Goal: Information Seeking & Learning: Learn about a topic

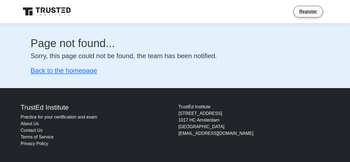
click at [71, 76] on div "Page not found... Sorry, this page could not be found, the team has been notifi…" at bounding box center [174, 55] width 315 height 65
click at [56, 12] on icon at bounding box center [47, 11] width 53 height 11
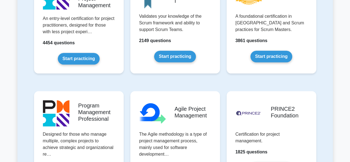
scroll to position [314, 0]
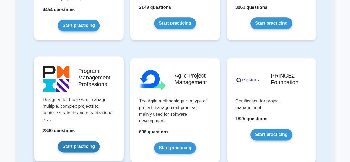
click at [89, 145] on link "Start practicing" at bounding box center [79, 147] width 42 height 12
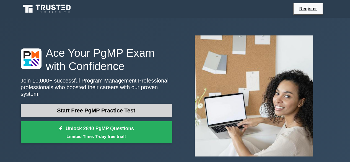
click at [127, 107] on link "Start Free PgMP Practice Test" at bounding box center [96, 110] width 151 height 13
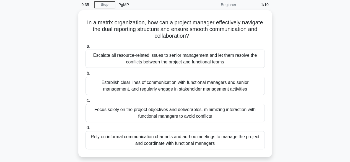
scroll to position [22, 0]
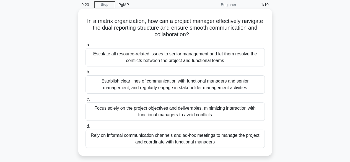
click at [90, 89] on div "Establish clear lines of communication with functional managers and senior mana…" at bounding box center [175, 84] width 179 height 18
click at [86, 74] on input "b. Establish clear lines of communication with functional managers and senior m…" at bounding box center [86, 72] width 0 height 4
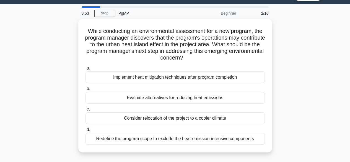
scroll to position [15, 0]
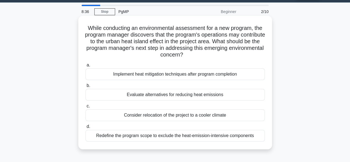
click at [102, 94] on div "Evaluate alternatives for reducing heat emissions" at bounding box center [175, 95] width 179 height 12
click at [86, 87] on input "b. Evaluate alternatives for reducing heat emissions" at bounding box center [86, 86] width 0 height 4
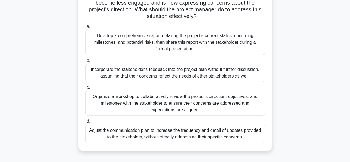
scroll to position [48, 0]
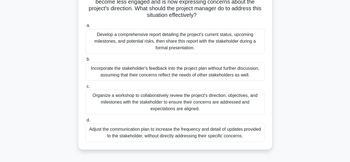
click at [118, 42] on div "Develop a comprehensive report detailing the project's current status, upcoming…" at bounding box center [175, 41] width 179 height 25
click at [86, 27] on input "a. Develop a comprehensive report detailing the project's current status, upcom…" at bounding box center [86, 26] width 0 height 4
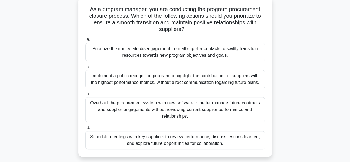
scroll to position [35, 0]
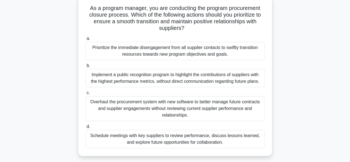
click at [84, 141] on div "d. Schedule meetings with key suppliers to review performance, discuss lessons …" at bounding box center [175, 135] width 186 height 25
click at [92, 145] on div "Schedule meetings with key suppliers to review performance, discuss lessons lea…" at bounding box center [175, 139] width 179 height 18
click at [86, 128] on input "d. Schedule meetings with key suppliers to review performance, discuss lessons …" at bounding box center [86, 127] width 0 height 4
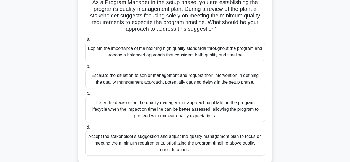
scroll to position [48, 0]
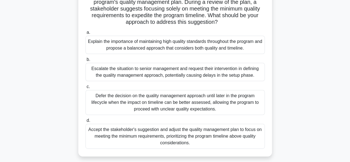
click at [138, 47] on div "Explain the importance of maintaining high quality standards throughout the pro…" at bounding box center [175, 45] width 179 height 18
click at [86, 34] on input "a. Explain the importance of maintaining high quality standards throughout the …" at bounding box center [86, 33] width 0 height 4
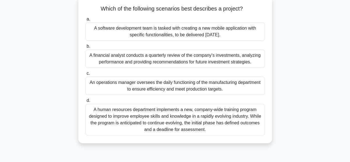
scroll to position [35, 0]
click at [135, 116] on div "A human resources department implements a new, company-wide training program de…" at bounding box center [175, 119] width 179 height 32
click at [86, 102] on input "d. A human resources department implements a new, company-wide training program…" at bounding box center [86, 100] width 0 height 4
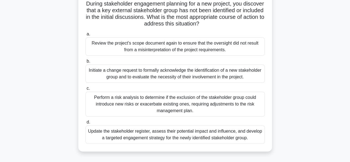
scroll to position [41, 0]
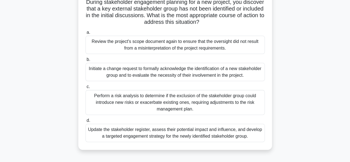
click at [138, 130] on div "Update the stakeholder register, assess their potential impact and influence, a…" at bounding box center [175, 133] width 179 height 18
click at [86, 122] on input "d. Update the stakeholder register, assess their potential impact and influence…" at bounding box center [86, 121] width 0 height 4
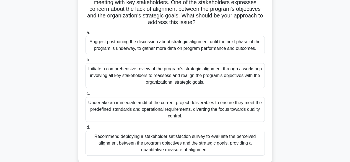
scroll to position [48, 0]
click at [182, 80] on div "Initiate a comprehensive review of the program's strategic alignment through a …" at bounding box center [175, 75] width 179 height 25
click at [86, 61] on input "b. Initiate a comprehensive review of the program's strategic alignment through…" at bounding box center [86, 60] width 0 height 4
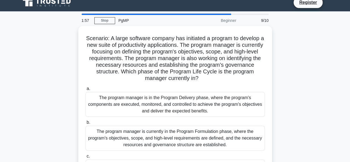
scroll to position [0, 0]
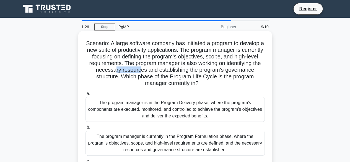
drag, startPoint x: 148, startPoint y: 69, endPoint x: 174, endPoint y: 71, distance: 26.6
click at [174, 71] on h5 "Scenario: A large software company has initiated a program to develop a new sui…" at bounding box center [175, 63] width 180 height 47
click at [180, 71] on h5 "Scenario: A large software company has initiated a program to develop a new sui…" at bounding box center [175, 63] width 180 height 47
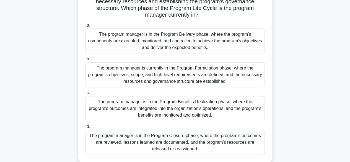
scroll to position [69, 0]
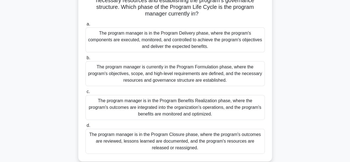
click at [193, 60] on label "b. The program manager is currently in the Program Formulation phase, where the…" at bounding box center [175, 71] width 179 height 32
click at [86, 60] on input "b. The program manager is currently in the Program Formulation phase, where the…" at bounding box center [86, 58] width 0 height 4
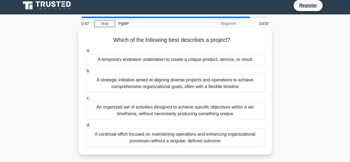
scroll to position [4, 0]
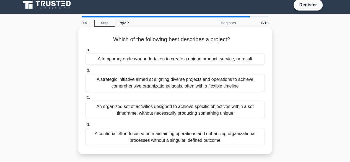
click at [204, 62] on div "A temporary endeavor undertaken to create a unique product, service, or result" at bounding box center [175, 59] width 179 height 12
click at [86, 52] on input "a. A temporary endeavor undertaken to create a unique product, service, or resu…" at bounding box center [86, 50] width 0 height 4
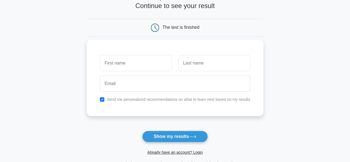
scroll to position [38, 0]
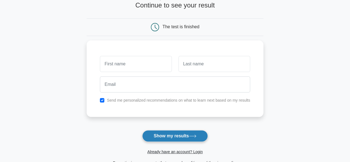
click at [171, 138] on button "Show my results" at bounding box center [174, 136] width 65 height 12
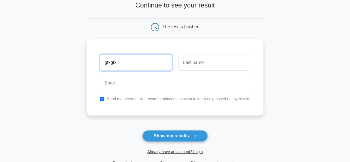
type input "gfxgfx"
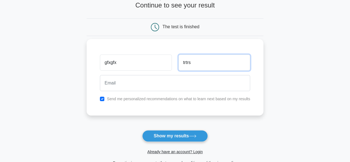
type input "trtrs"
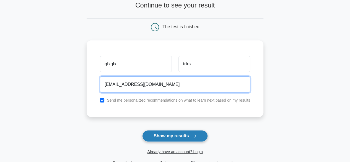
type input "hdd@GMAIL.COM"
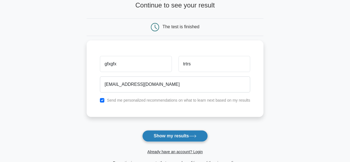
click at [156, 136] on button "Show my results" at bounding box center [174, 136] width 65 height 12
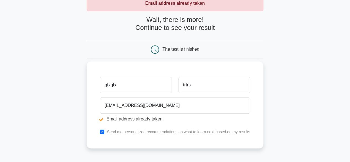
scroll to position [36, 0]
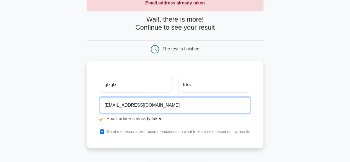
click at [111, 104] on input "hdd@GMAIL.COM" at bounding box center [175, 105] width 150 height 16
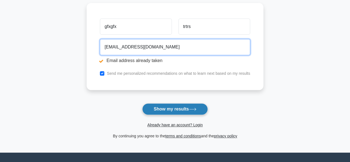
scroll to position [96, 0]
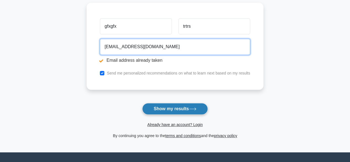
type input "hdd876GT5@GMAIL.COM"
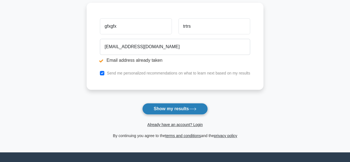
click at [179, 108] on button "Show my results" at bounding box center [174, 109] width 65 height 12
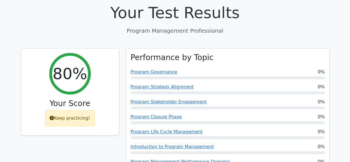
scroll to position [191, 0]
drag, startPoint x: 77, startPoint y: 89, endPoint x: 97, endPoint y: 109, distance: 28.4
click at [97, 109] on div "80% Your Score Keep practicing!" at bounding box center [69, 116] width 105 height 137
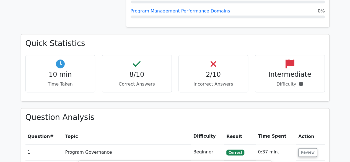
scroll to position [327, 0]
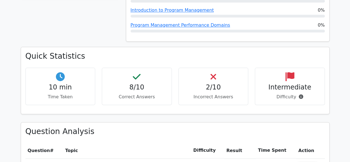
click at [210, 83] on h4 "2/10" at bounding box center [213, 87] width 61 height 8
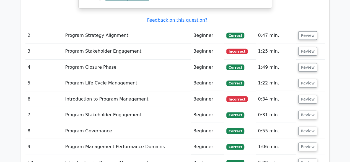
scroll to position [734, 0]
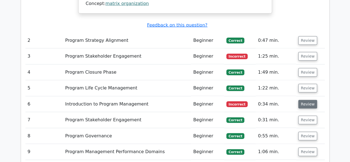
click at [308, 100] on button "Review" at bounding box center [307, 104] width 19 height 9
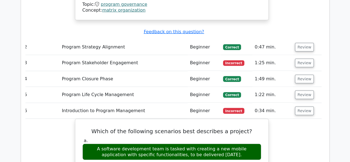
scroll to position [726, 0]
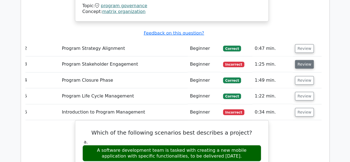
click at [303, 60] on button "Review" at bounding box center [304, 64] width 19 height 9
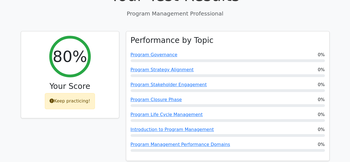
scroll to position [208, 0]
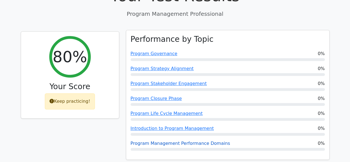
click at [192, 141] on link "Program Management Performance Domains" at bounding box center [181, 143] width 100 height 5
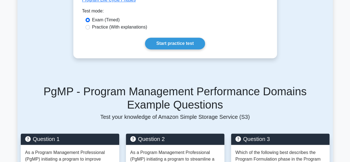
scroll to position [359, 0]
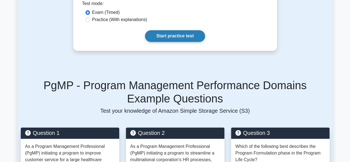
click at [169, 42] on link "Start practice test" at bounding box center [175, 36] width 60 height 12
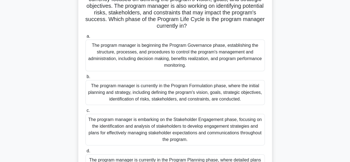
scroll to position [67, 0]
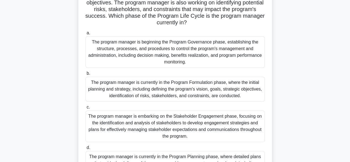
click at [158, 87] on div "The program manager is currently in the Program Formulation phase, where the in…" at bounding box center [175, 89] width 179 height 25
click at [86, 75] on input "b. The program manager is currently in the Program Formulation phase, where the…" at bounding box center [86, 74] width 0 height 4
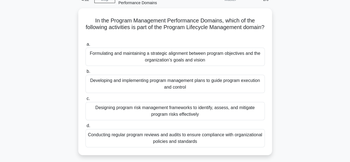
scroll to position [31, 0]
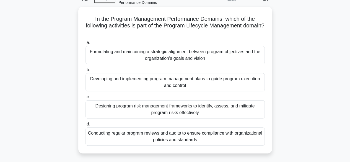
click at [153, 61] on div "Formulating and maintaining a strategic alignment between program objectives an…" at bounding box center [175, 55] width 179 height 18
click at [86, 45] on input "a. Formulating and maintaining a strategic alignment between program objectives…" at bounding box center [86, 43] width 0 height 4
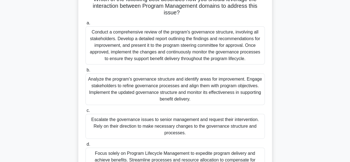
scroll to position [65, 0]
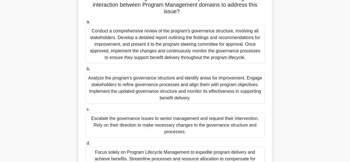
click at [155, 96] on div "Analyze the program's governance structure and identify areas for improvement. …" at bounding box center [175, 88] width 179 height 32
click at [86, 71] on input "b. Analyze the program's governance structure and identify areas for improvemen…" at bounding box center [86, 69] width 0 height 4
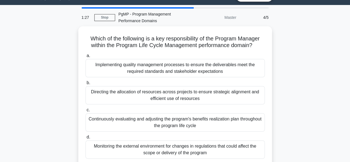
scroll to position [0, 0]
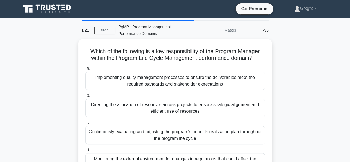
click at [155, 96] on label "b. Directing the allocation of resources across projects to ensure strategic al…" at bounding box center [175, 104] width 179 height 25
click at [86, 96] on input "b. Directing the allocation of resources across projects to ensure strategic al…" at bounding box center [86, 96] width 0 height 4
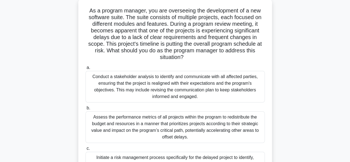
scroll to position [40, 0]
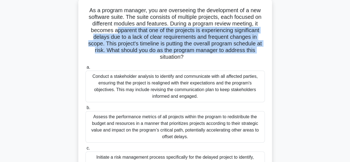
drag, startPoint x: 115, startPoint y: 29, endPoint x: 155, endPoint y: 60, distance: 51.2
click at [155, 60] on h5 "As a program manager, you are overseeing the development of a new software suit…" at bounding box center [175, 34] width 180 height 54
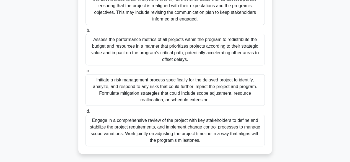
scroll to position [118, 0]
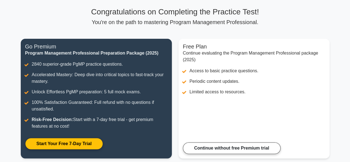
scroll to position [92, 0]
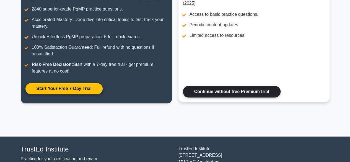
click at [199, 87] on link "Continue without free Premium trial" at bounding box center [232, 92] width 98 height 12
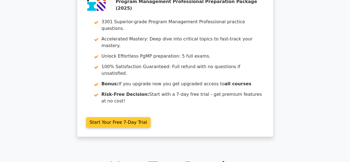
scroll to position [36, 0]
click at [123, 117] on link "Start Your Free 7-Day Trial" at bounding box center [118, 122] width 65 height 11
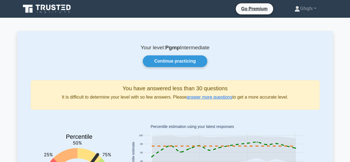
click at [56, 10] on icon at bounding box center [47, 9] width 53 height 11
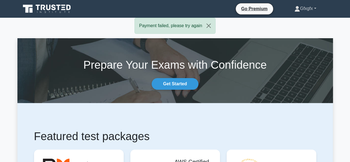
click at [316, 10] on link "Gfxgfx" at bounding box center [305, 8] width 48 height 11
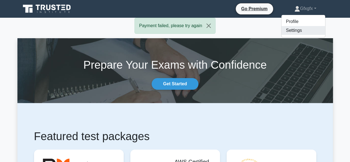
click at [288, 34] on link "Settings" at bounding box center [303, 30] width 44 height 9
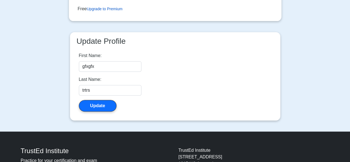
scroll to position [106, 0]
click at [109, 9] on link "Upgrade to Premium" at bounding box center [105, 9] width 36 height 4
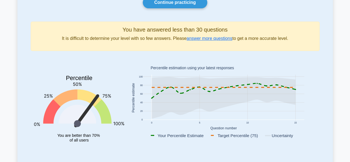
scroll to position [59, 0]
click at [211, 39] on link "answer more questions" at bounding box center [210, 38] width 46 height 5
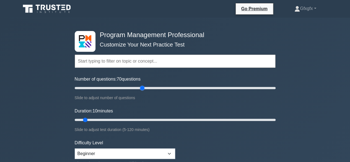
drag, startPoint x: 82, startPoint y: 89, endPoint x: 143, endPoint y: 86, distance: 60.9
type input "70"
click at [143, 86] on input "Number of questions: 70 questions" at bounding box center [175, 88] width 201 height 7
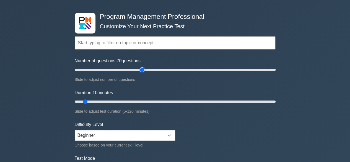
scroll to position [20, 0]
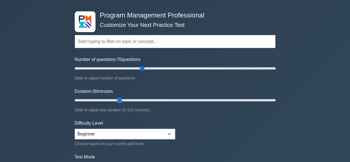
drag, startPoint x: 85, startPoint y: 101, endPoint x: 116, endPoint y: 99, distance: 30.8
type input "30"
click at [116, 99] on input "Duration: 30 minutes" at bounding box center [175, 100] width 201 height 7
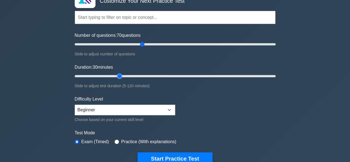
scroll to position [47, 0]
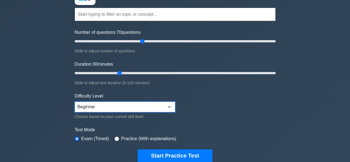
click at [133, 108] on select "Beginner Intermediate Expert" at bounding box center [125, 107] width 100 height 11
select select "expert"
click at [75, 102] on select "Beginner Intermediate Expert" at bounding box center [125, 107] width 100 height 11
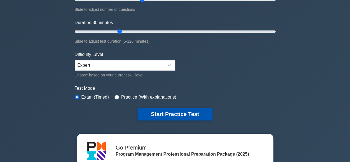
click at [180, 112] on button "Start Practice Test" at bounding box center [175, 114] width 75 height 13
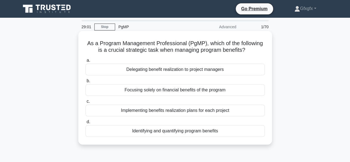
click at [133, 132] on div "Identifying and quantifying program benefits" at bounding box center [175, 131] width 179 height 12
click at [86, 124] on input "d. Identifying and quantifying program benefits" at bounding box center [86, 122] width 0 height 4
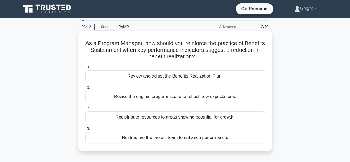
click at [131, 75] on div "Review and adjust the Benefits Realization Plan." at bounding box center [175, 76] width 179 height 12
click at [86, 69] on input "a. Review and adjust the Benefits Realization Plan." at bounding box center [86, 67] width 0 height 4
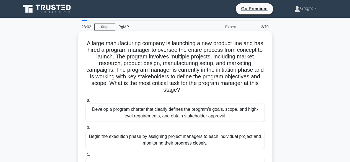
scroll to position [6, 0]
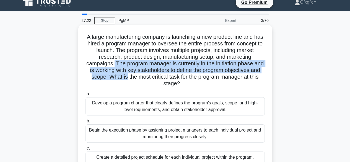
drag, startPoint x: 118, startPoint y: 65, endPoint x: 135, endPoint y: 76, distance: 20.2
click at [135, 76] on h5 "A large manufacturing company is launching a new product line and has hired a p…" at bounding box center [175, 60] width 180 height 54
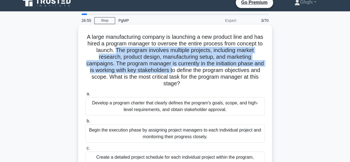
drag, startPoint x: 137, startPoint y: 50, endPoint x: 184, endPoint y: 70, distance: 50.7
click at [184, 70] on h5 "A large manufacturing company is launching a new product line and has hired a p…" at bounding box center [175, 60] width 180 height 54
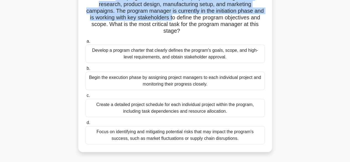
scroll to position [60, 0]
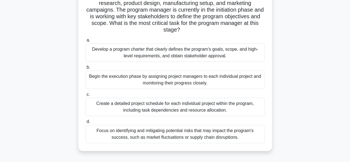
click at [185, 53] on div "Develop a program charter that clearly defines the program's goals, scope, and …" at bounding box center [175, 52] width 179 height 18
click at [86, 42] on input "a. Develop a program charter that clearly defines the program's goals, scope, a…" at bounding box center [86, 40] width 0 height 4
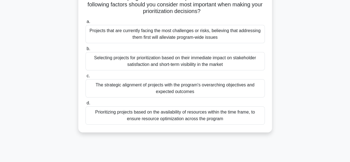
scroll to position [66, 0]
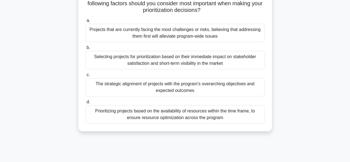
click at [179, 91] on div "The strategic alignment of projects with the program's overarching objectives a…" at bounding box center [175, 87] width 179 height 18
click at [86, 77] on input "c. The strategic alignment of projects with the program's overarching objective…" at bounding box center [86, 75] width 0 height 4
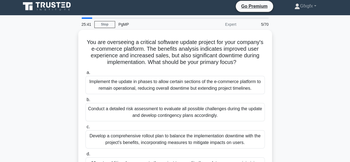
scroll to position [3, 0]
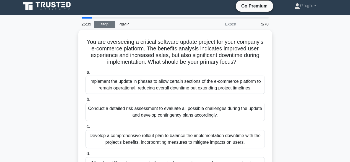
click at [107, 24] on link "Stop" at bounding box center [104, 24] width 21 height 7
